Goal: Find specific page/section: Find specific page/section

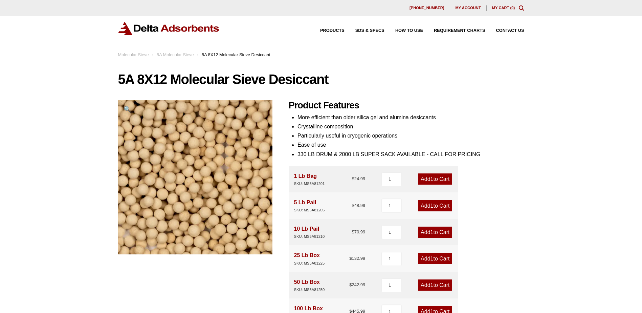
click at [461, 28] on div "Products SDS & SPECS How to Use Requirement Charts Contact Us" at bounding box center [417, 31] width 220 height 10
click at [457, 31] on span "Requirement Charts" at bounding box center [459, 30] width 51 height 4
